Goal: Information Seeking & Learning: Learn about a topic

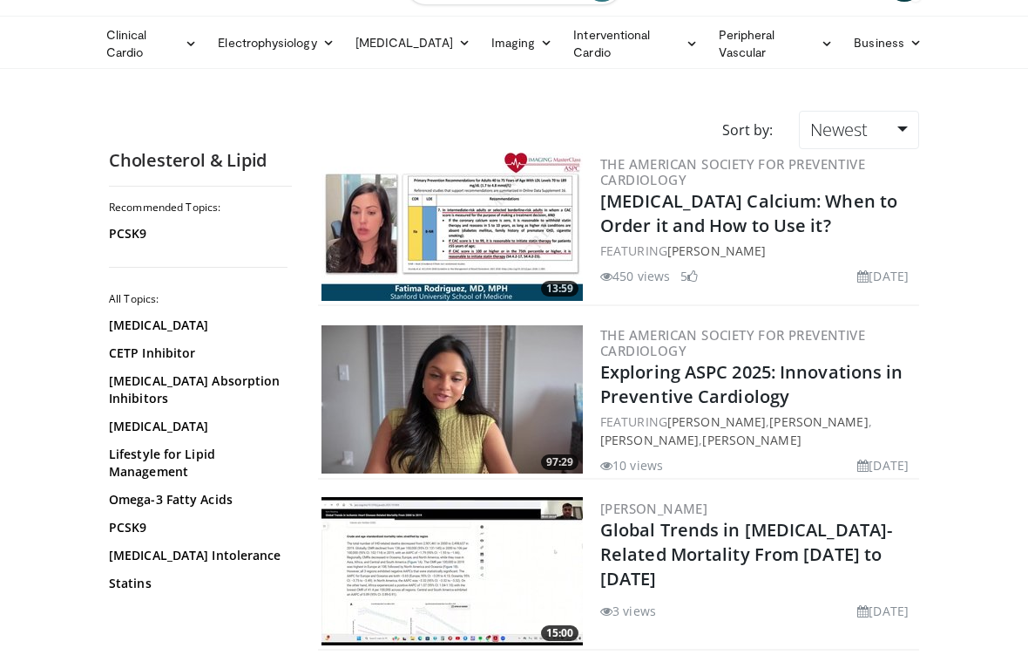
scroll to position [198, 0]
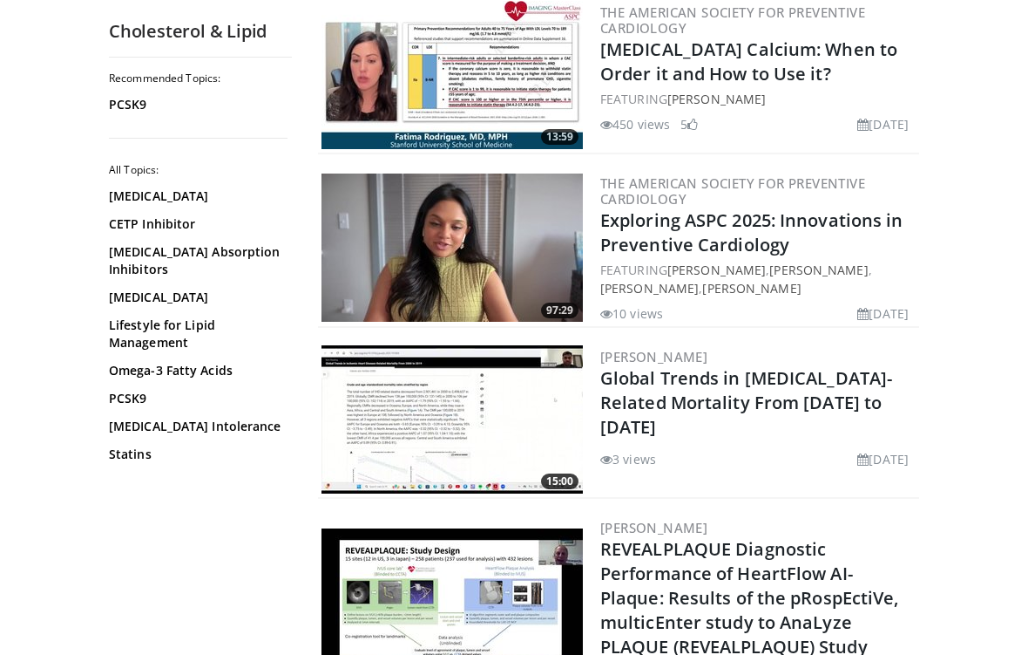
click at [222, 379] on link "Omega-3 Fatty Acids" at bounding box center [196, 370] width 174 height 17
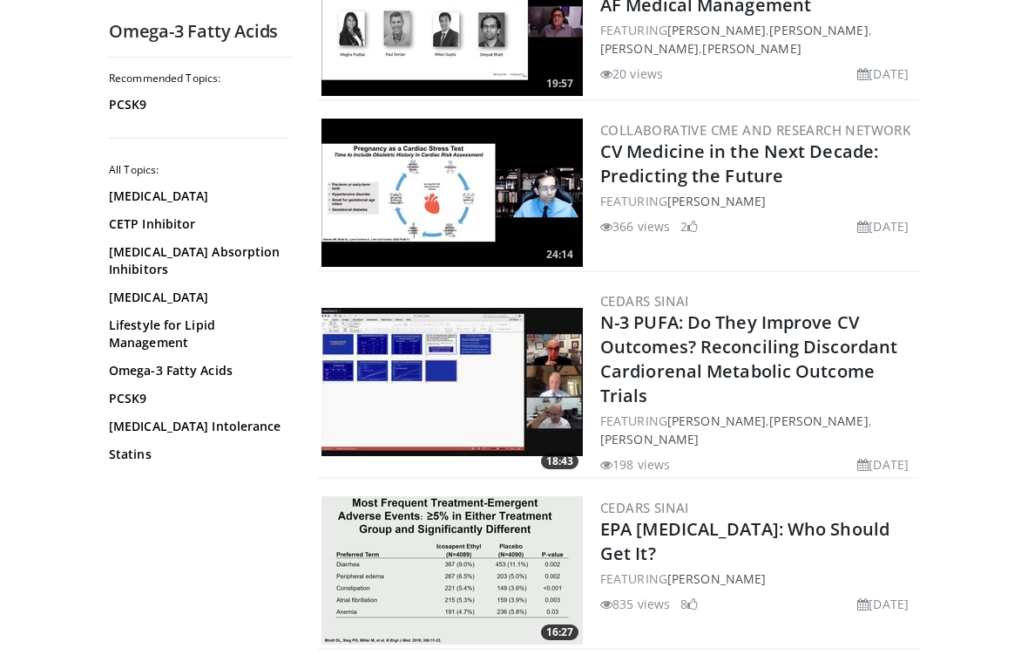
scroll to position [3318, 0]
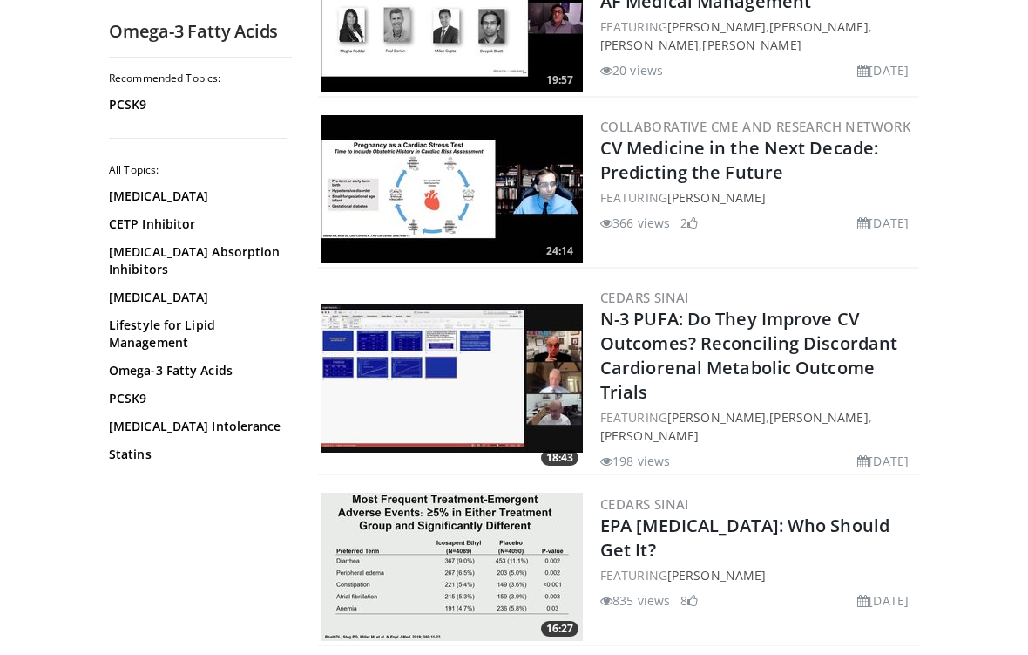
click at [736, 310] on link "N-3 PUFA: Do They Improve CV Outcomes? Reconciling Discordant Cardiorenal Metab…" at bounding box center [749, 355] width 297 height 97
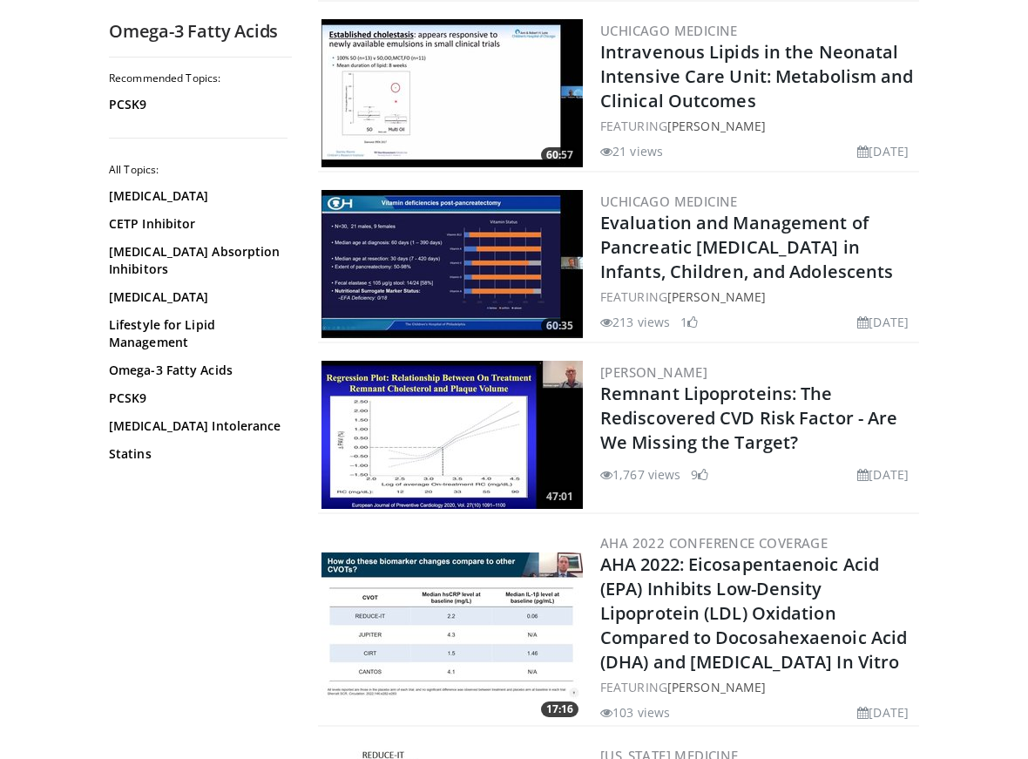
scroll to position [2188, 0]
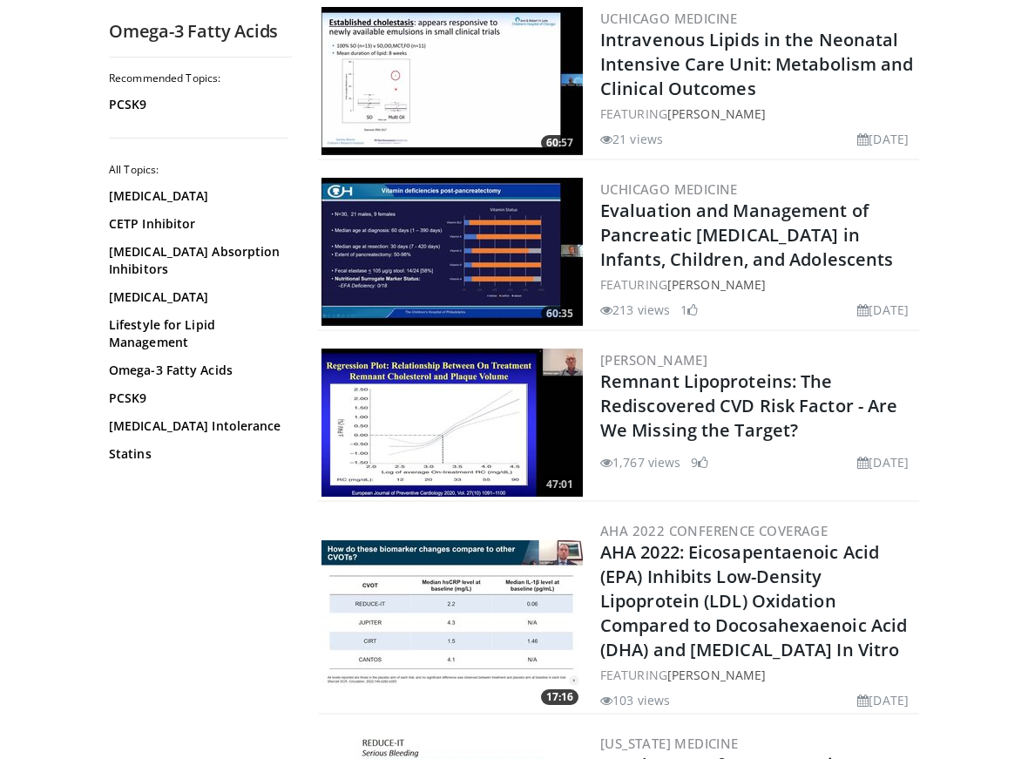
click at [707, 562] on link "AHA 2022: Eicosapentaenoic Acid (EPA) Inhibits Low-Density Lipoprotein (LDL) Ox…" at bounding box center [754, 601] width 307 height 121
